Goal: Transaction & Acquisition: Purchase product/service

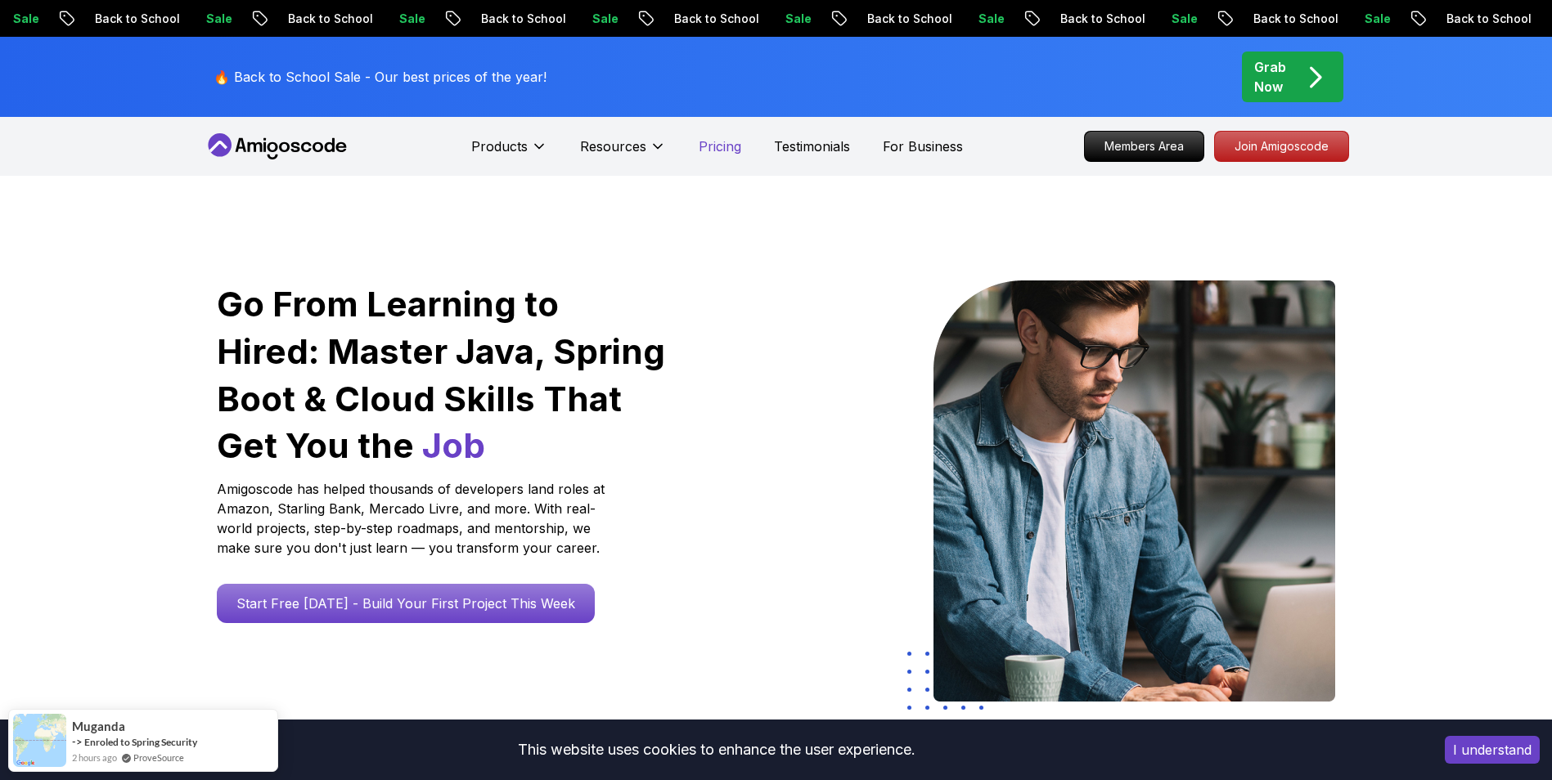
click at [718, 141] on p "Pricing" at bounding box center [720, 147] width 43 height 20
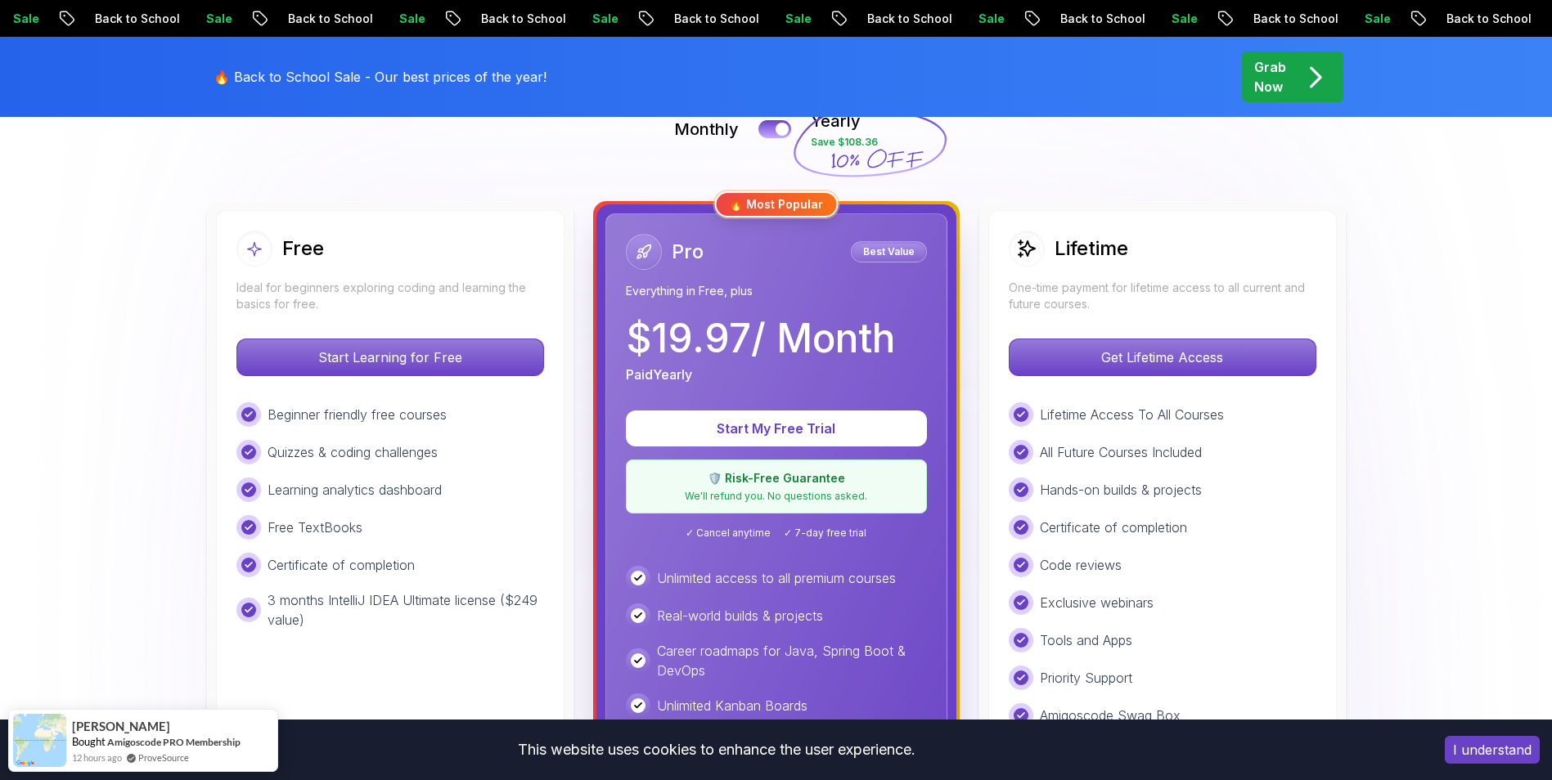
scroll to position [409, 0]
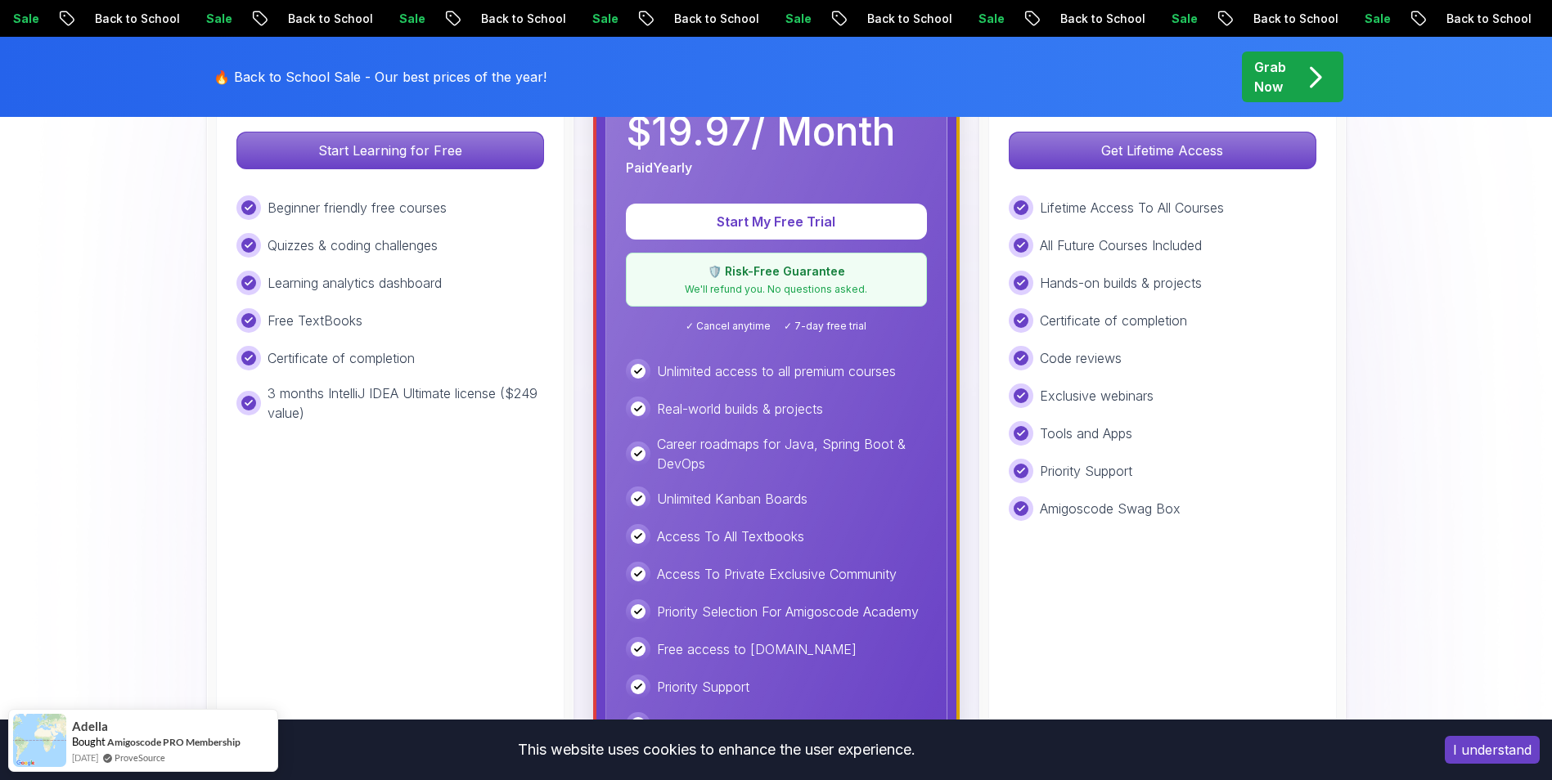
scroll to position [327, 0]
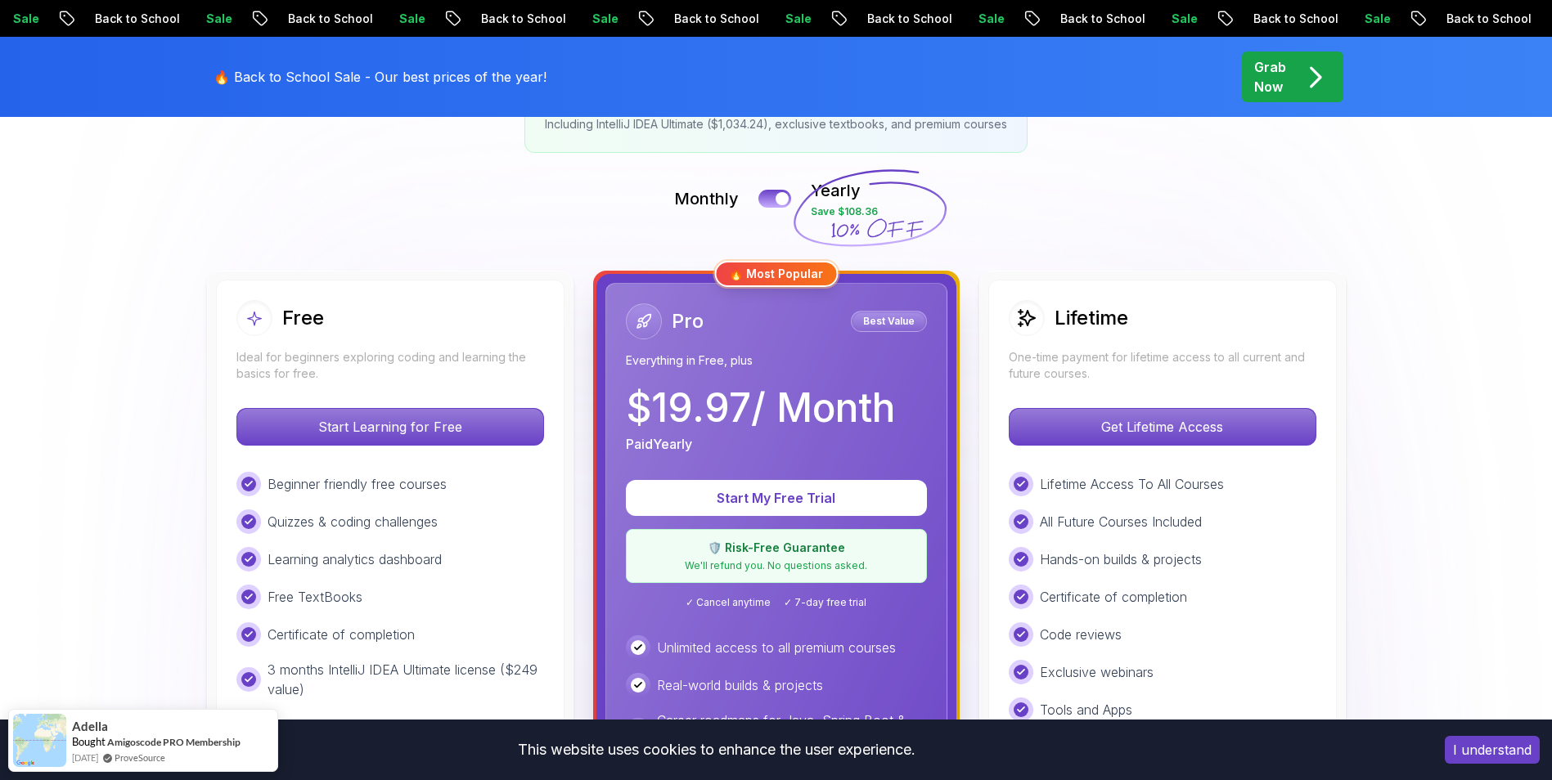
drag, startPoint x: 1457, startPoint y: 501, endPoint x: 1376, endPoint y: 400, distance: 129.2
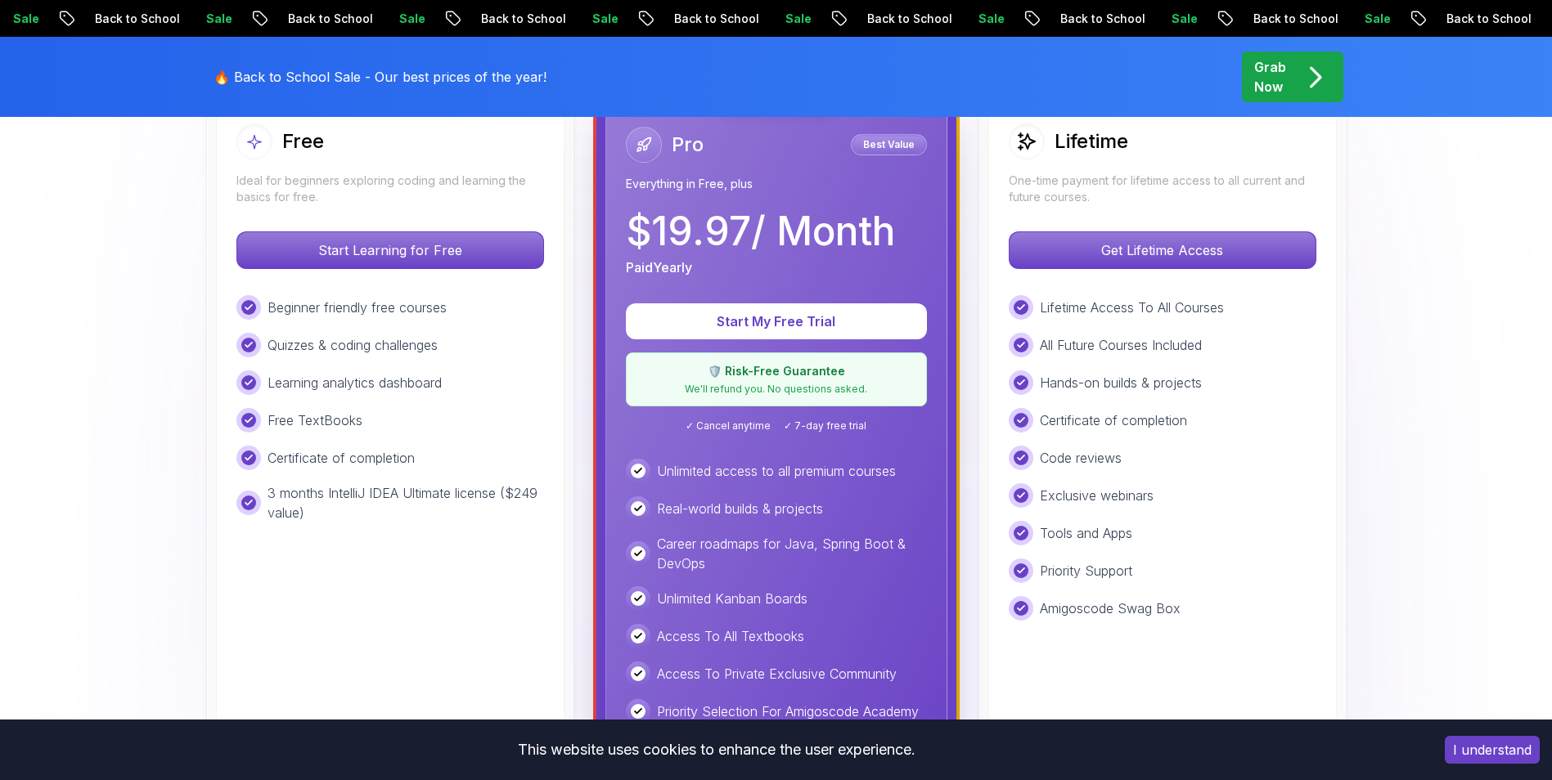
scroll to position [491, 0]
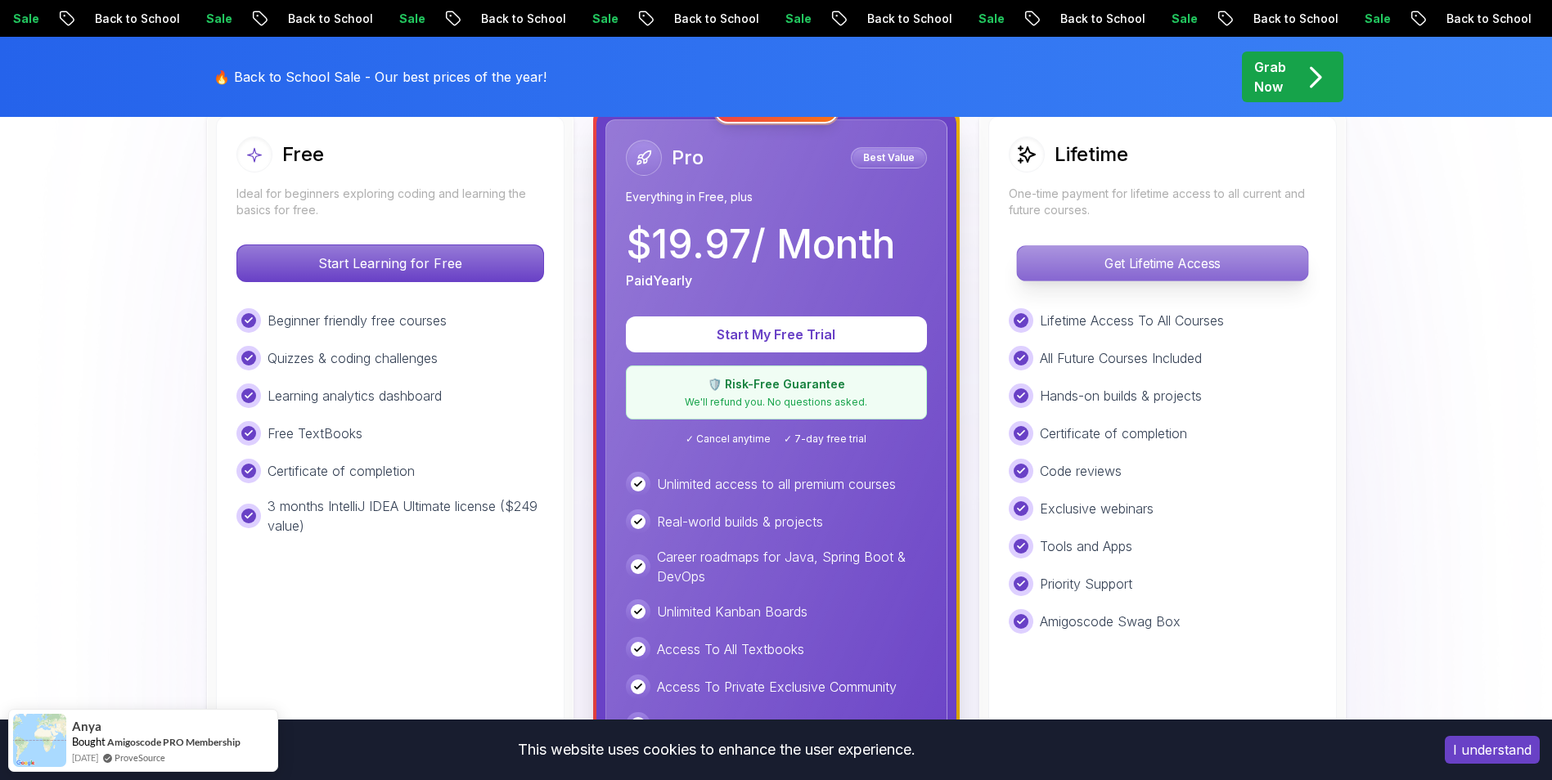
click at [1111, 269] on p "Get Lifetime Access" at bounding box center [1162, 263] width 290 height 34
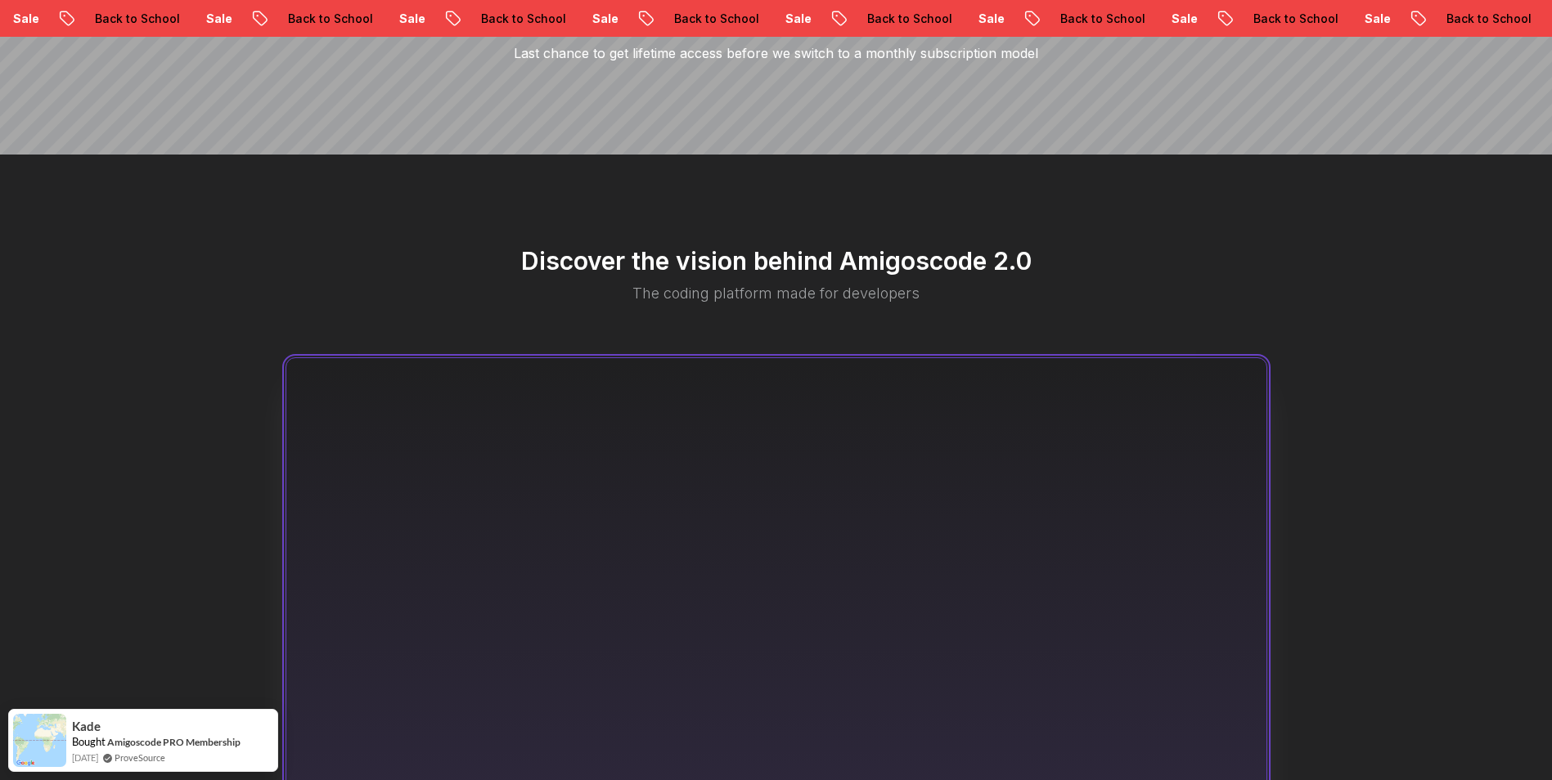
scroll to position [82, 0]
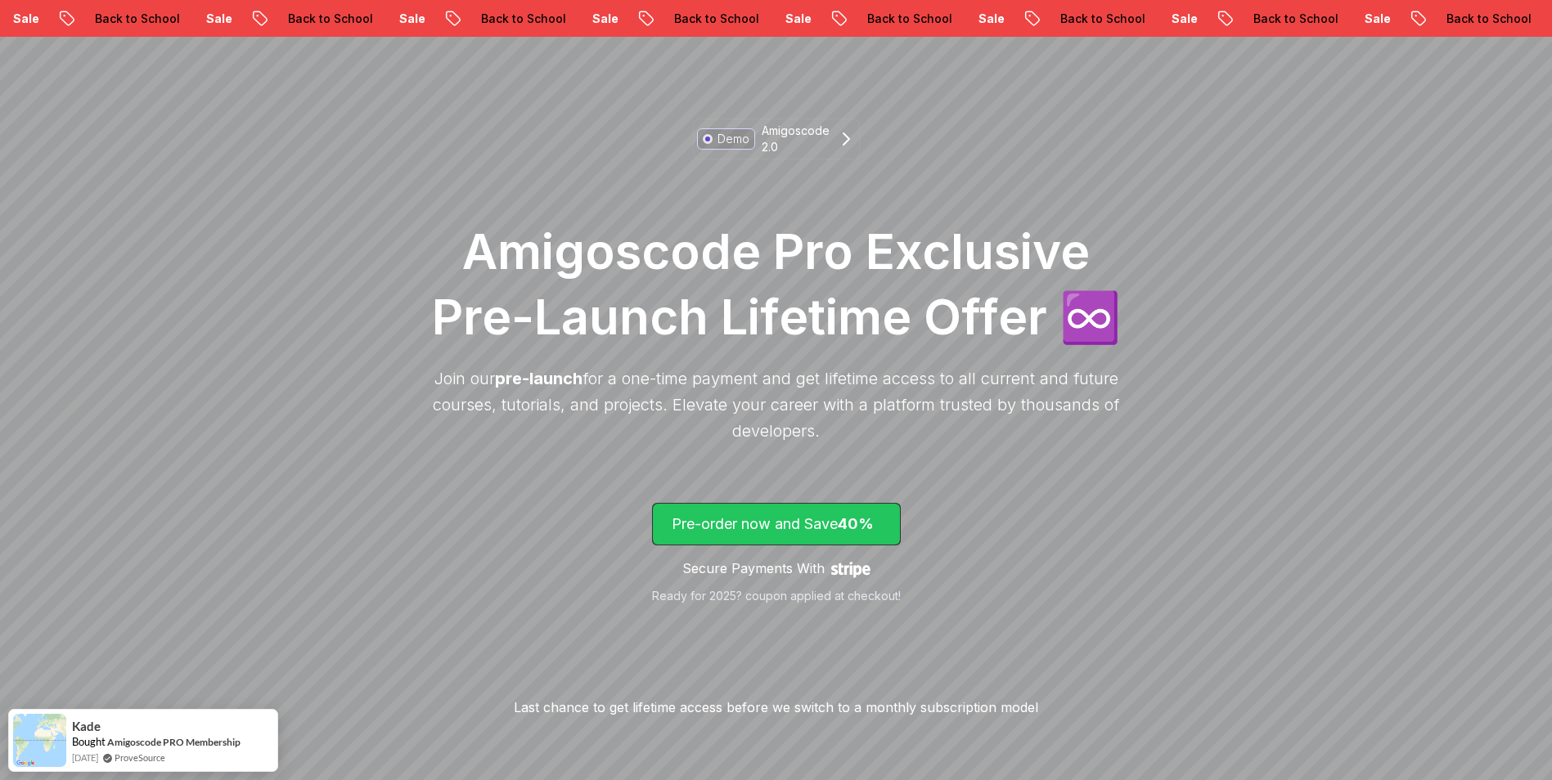
click at [803, 533] on p "Pre-order now and Save 40%" at bounding box center [776, 524] width 209 height 23
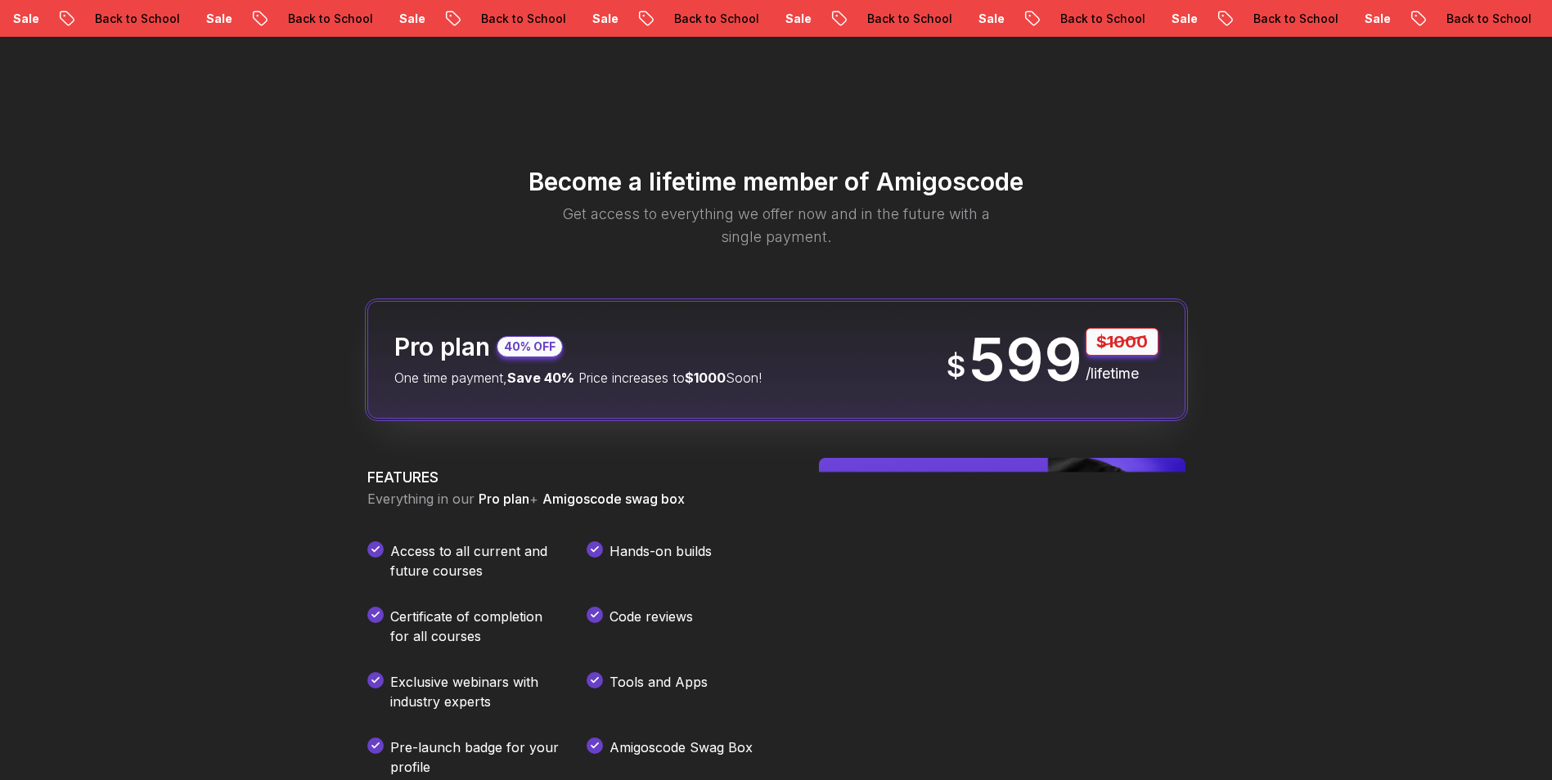
scroll to position [1938, 0]
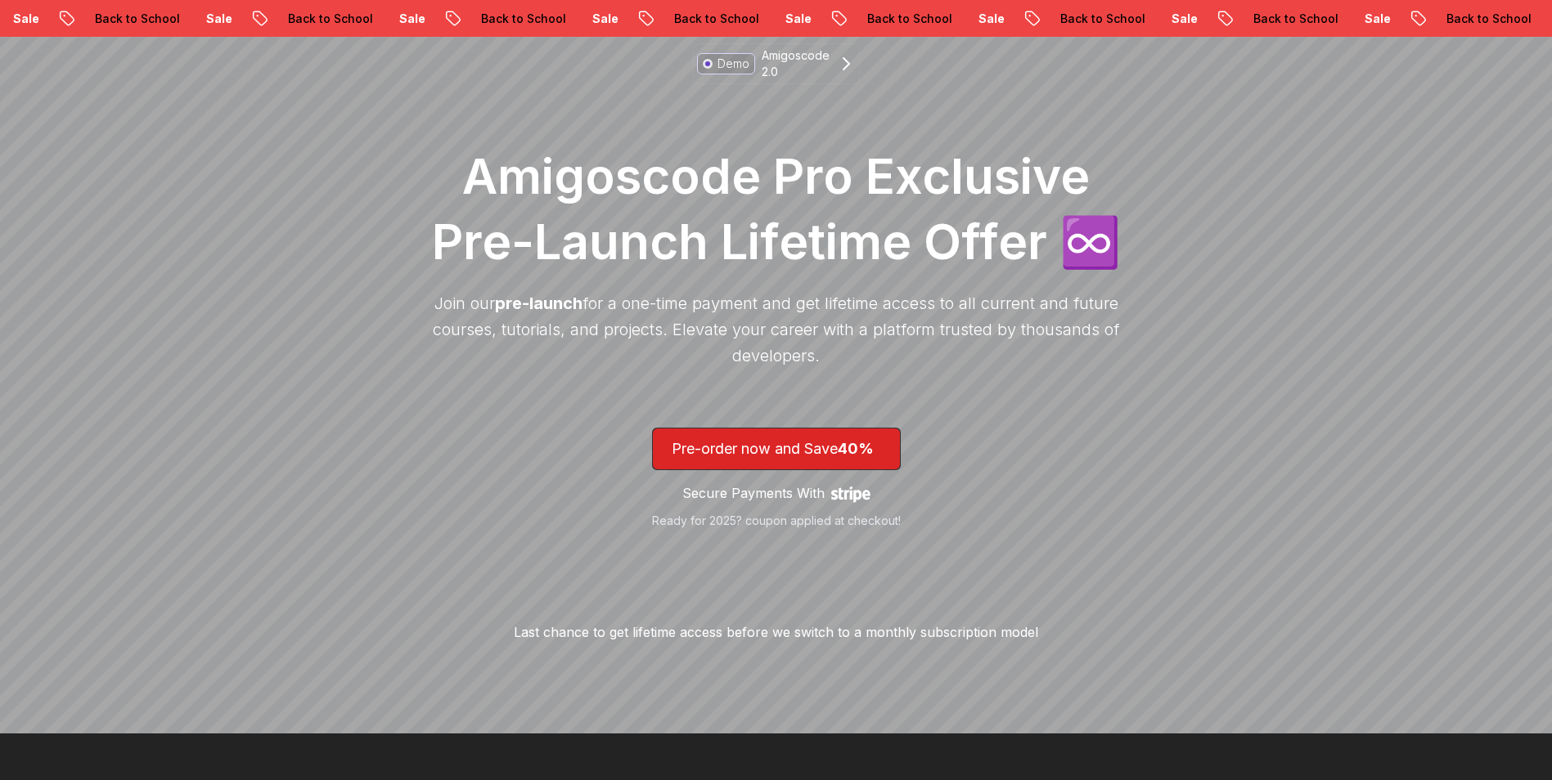
scroll to position [82, 0]
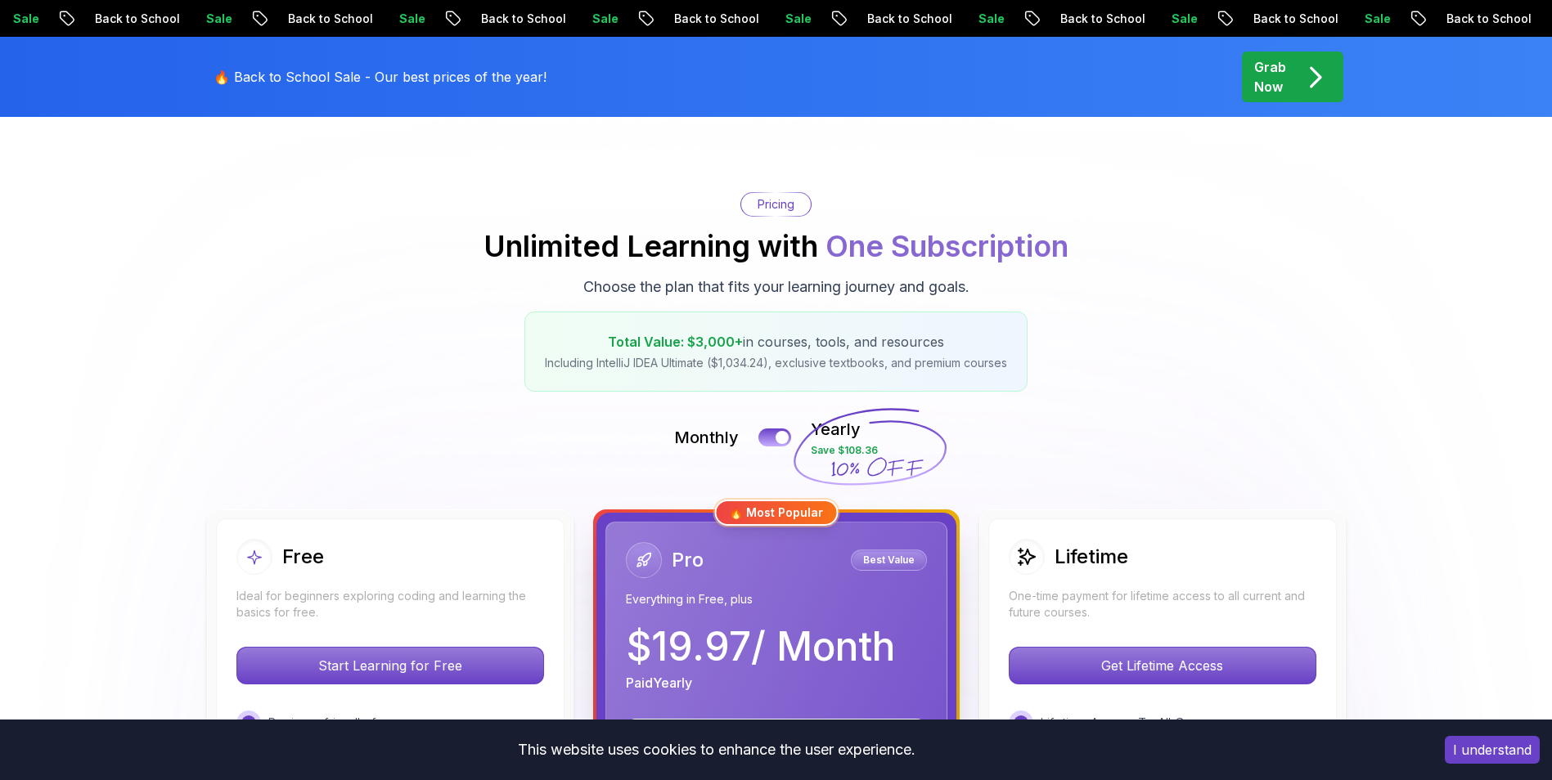
scroll to position [491, 0]
